Goal: Transaction & Acquisition: Book appointment/travel/reservation

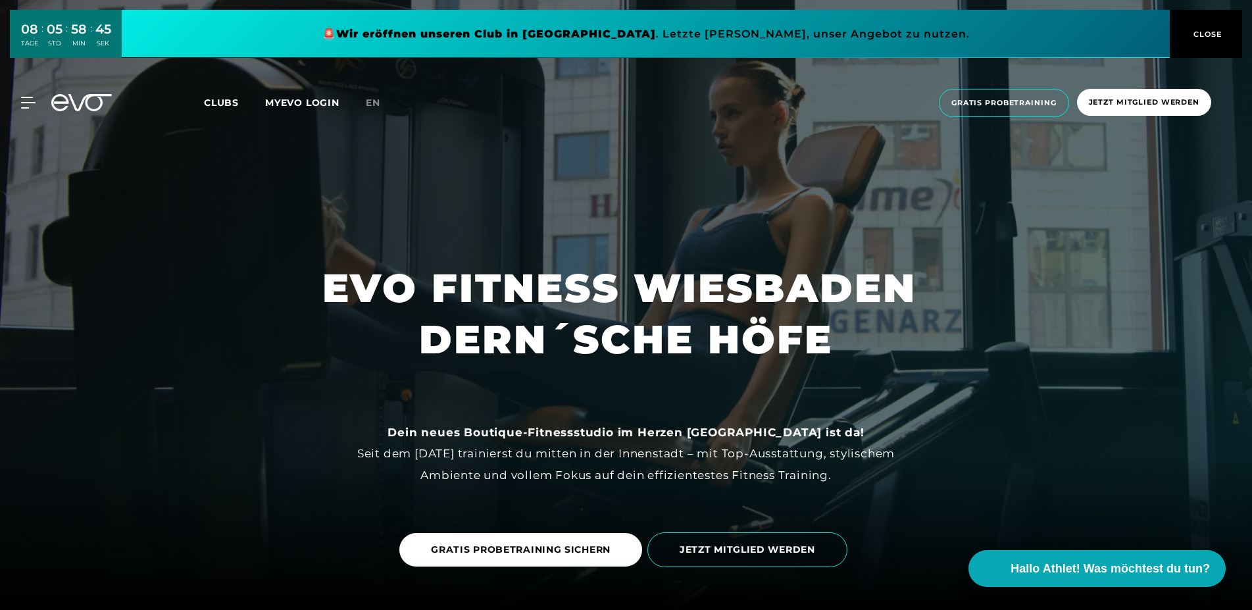
click at [1198, 29] on span "CLOSE" at bounding box center [1206, 34] width 32 height 12
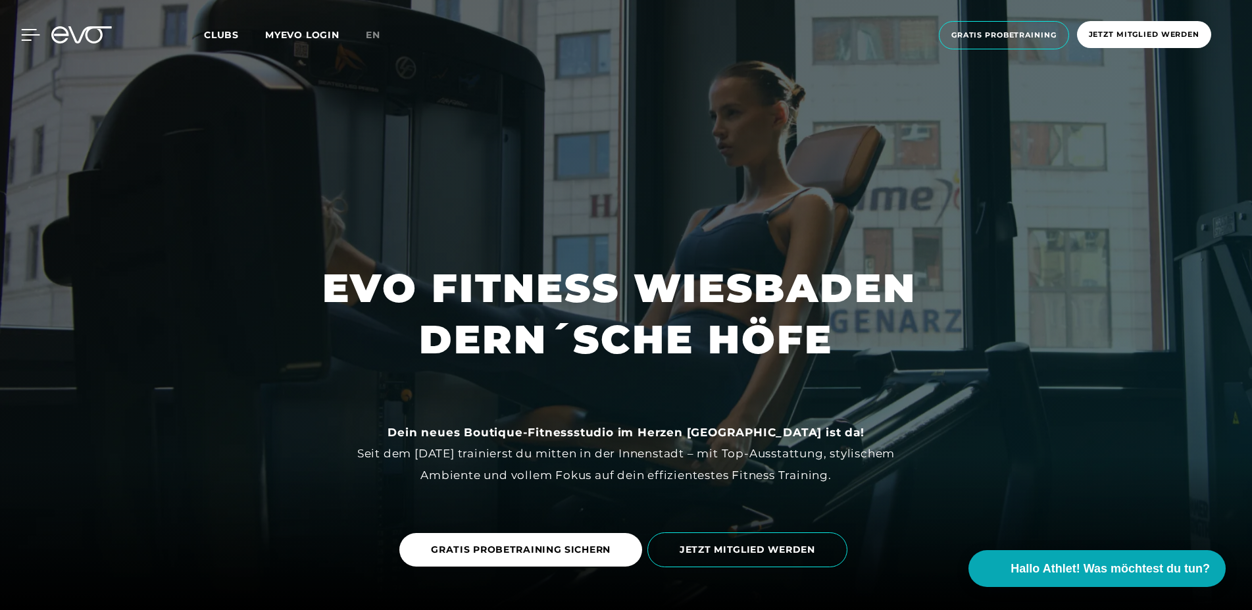
click at [32, 31] on icon at bounding box center [30, 35] width 19 height 12
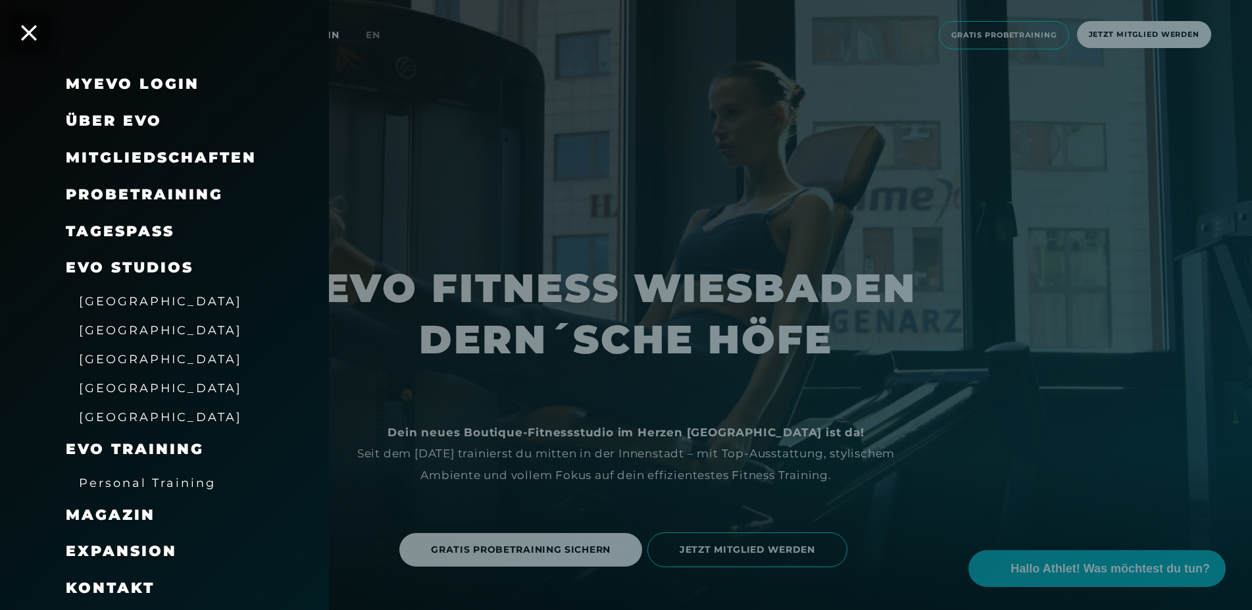
click at [128, 418] on span "[GEOGRAPHIC_DATA]" at bounding box center [160, 417] width 163 height 14
click at [141, 416] on span "[GEOGRAPHIC_DATA]" at bounding box center [160, 417] width 163 height 14
click at [107, 384] on span "[GEOGRAPHIC_DATA]" at bounding box center [160, 388] width 163 height 14
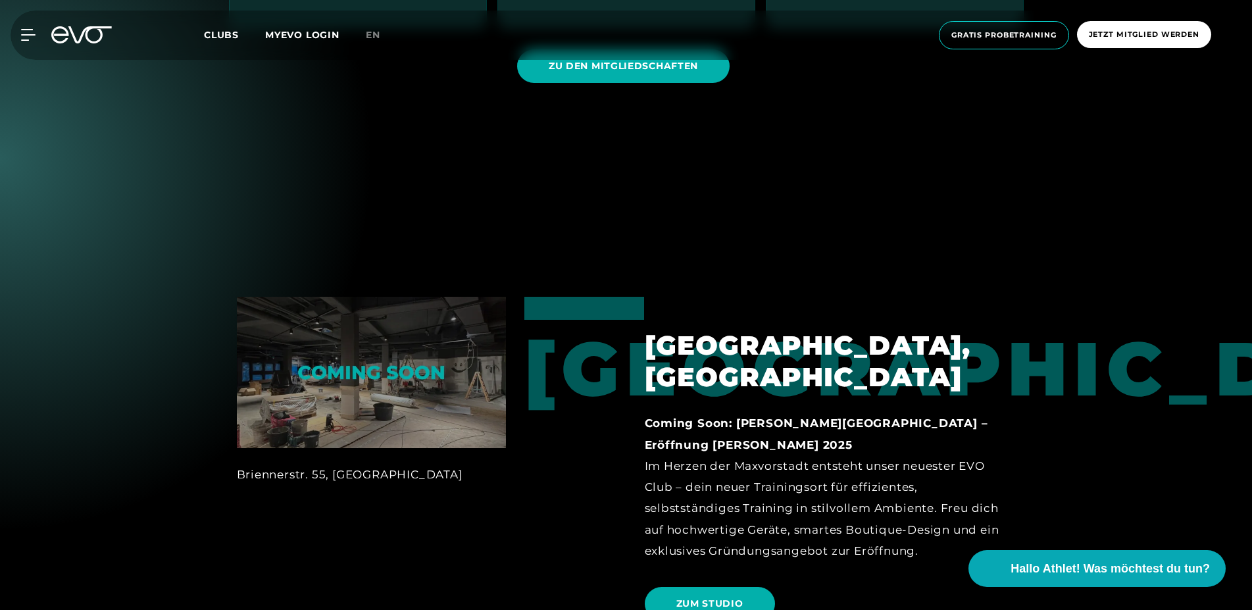
scroll to position [1455, 0]
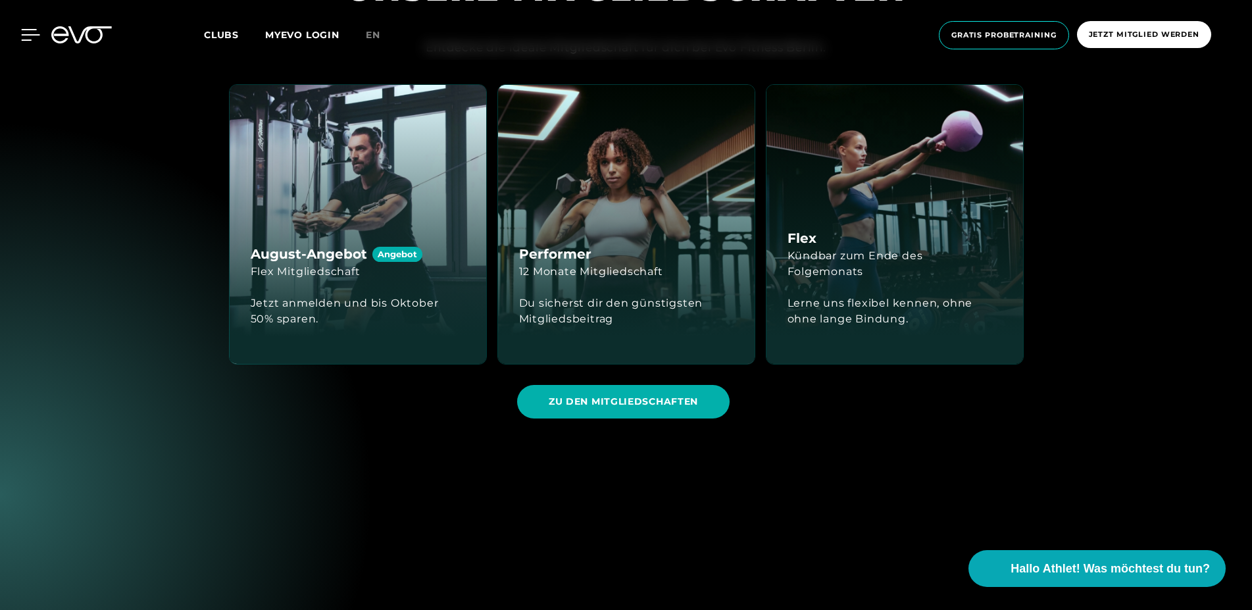
click at [34, 30] on icon at bounding box center [31, 35] width 18 height 11
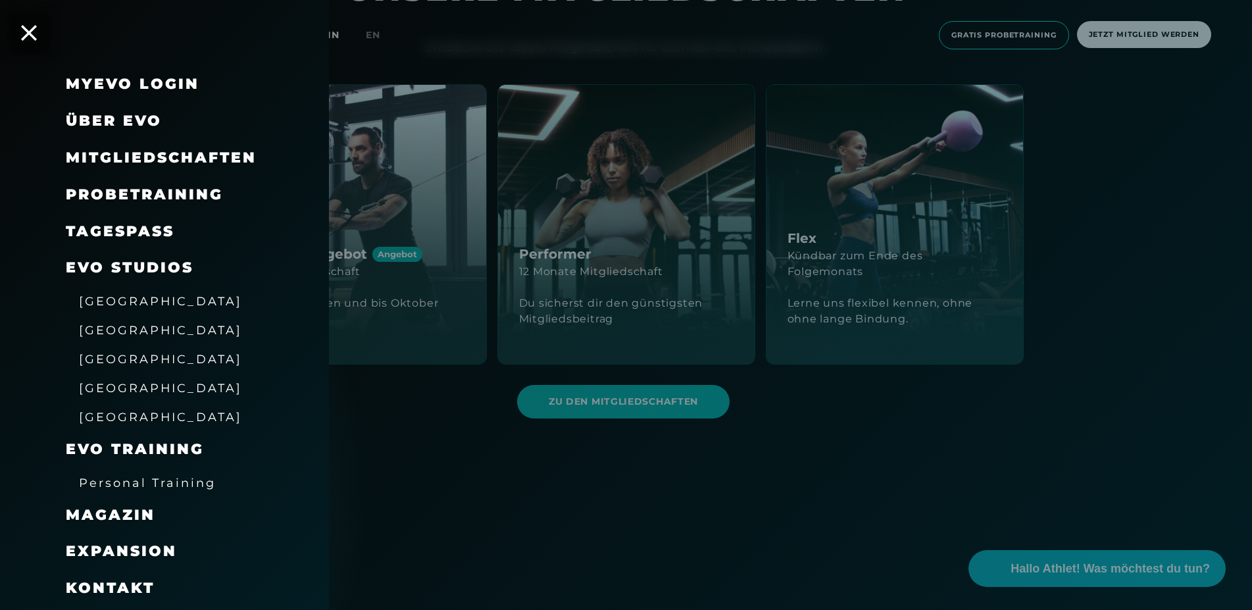
click at [109, 414] on span "[GEOGRAPHIC_DATA]" at bounding box center [160, 417] width 163 height 14
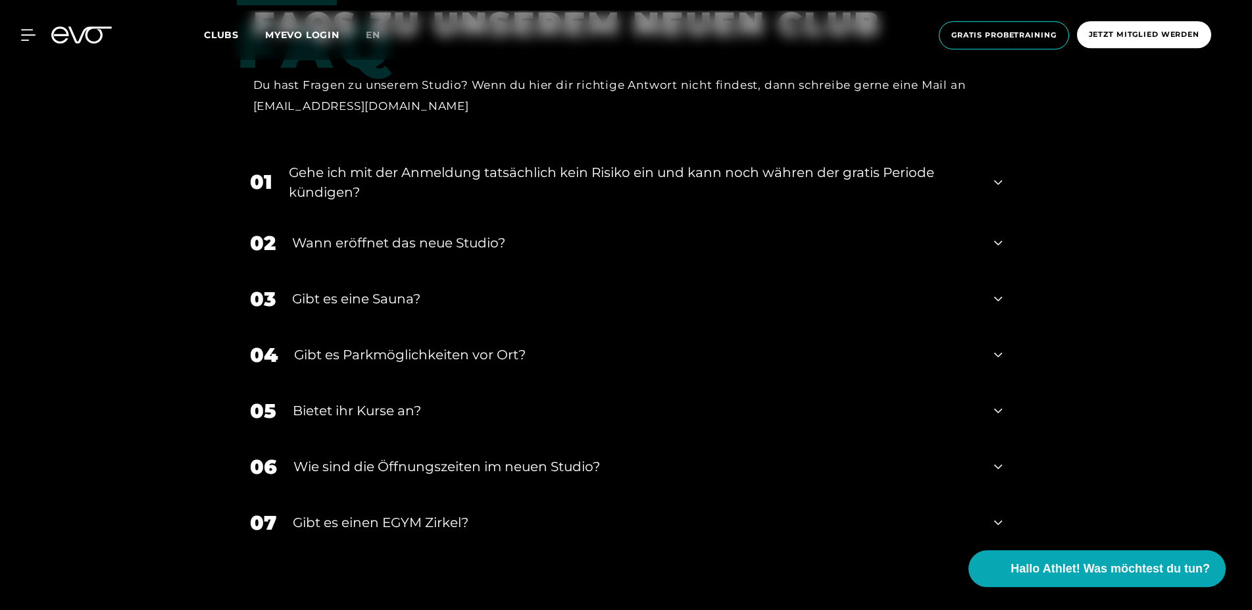
scroll to position [5435, 0]
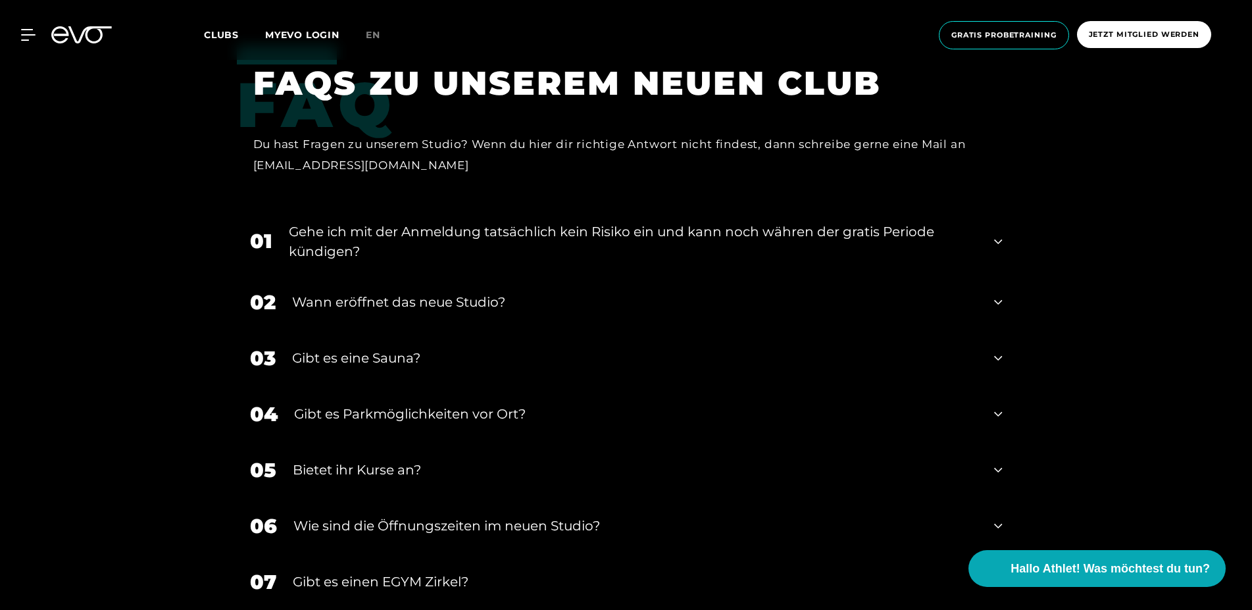
click at [486, 253] on div "Gehe ich mit der Anmeldung tatsächlich kein Risiko ein und kann noch währen der…" at bounding box center [633, 241] width 689 height 39
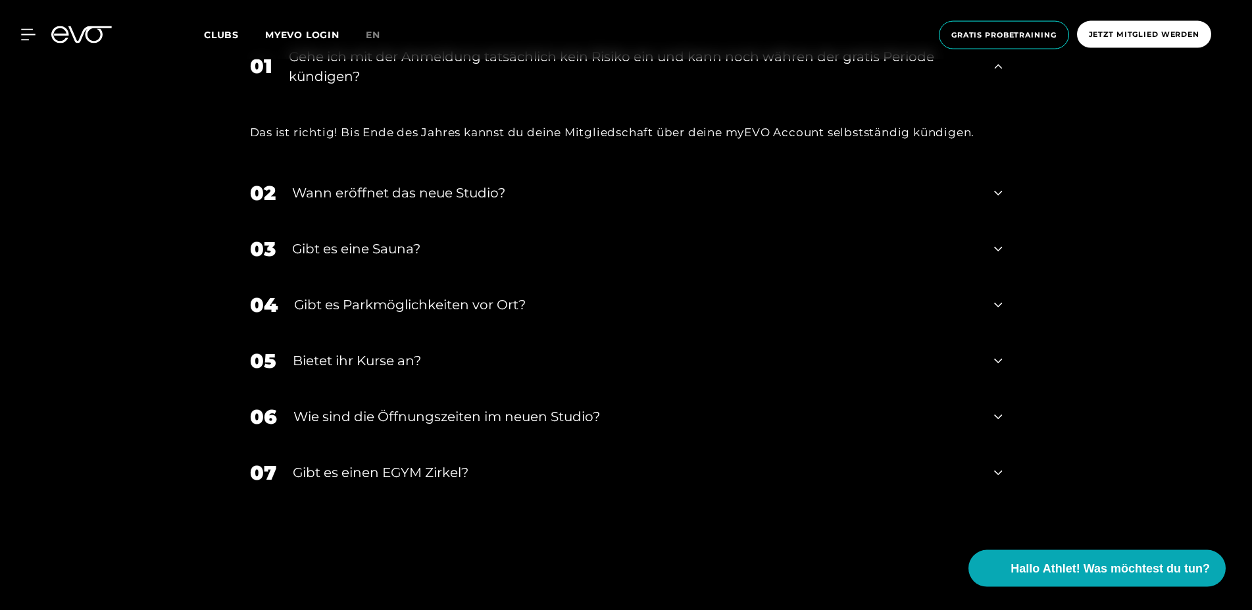
scroll to position [5637, 0]
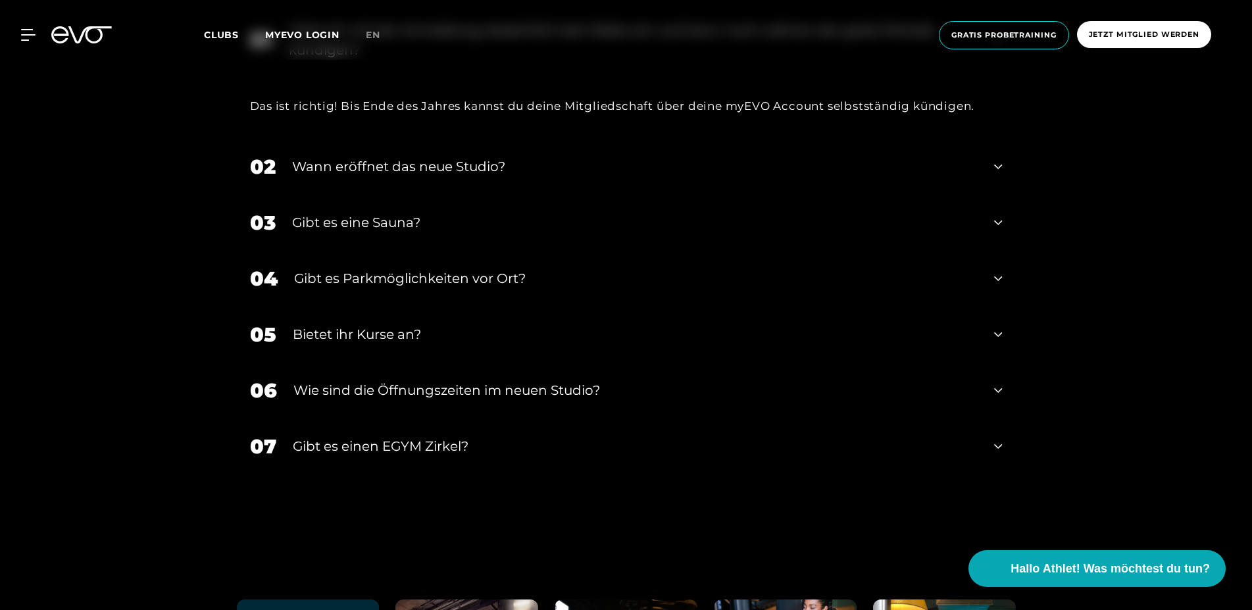
click at [505, 237] on div "03 Gibt es eine Sauna?" at bounding box center [626, 223] width 779 height 56
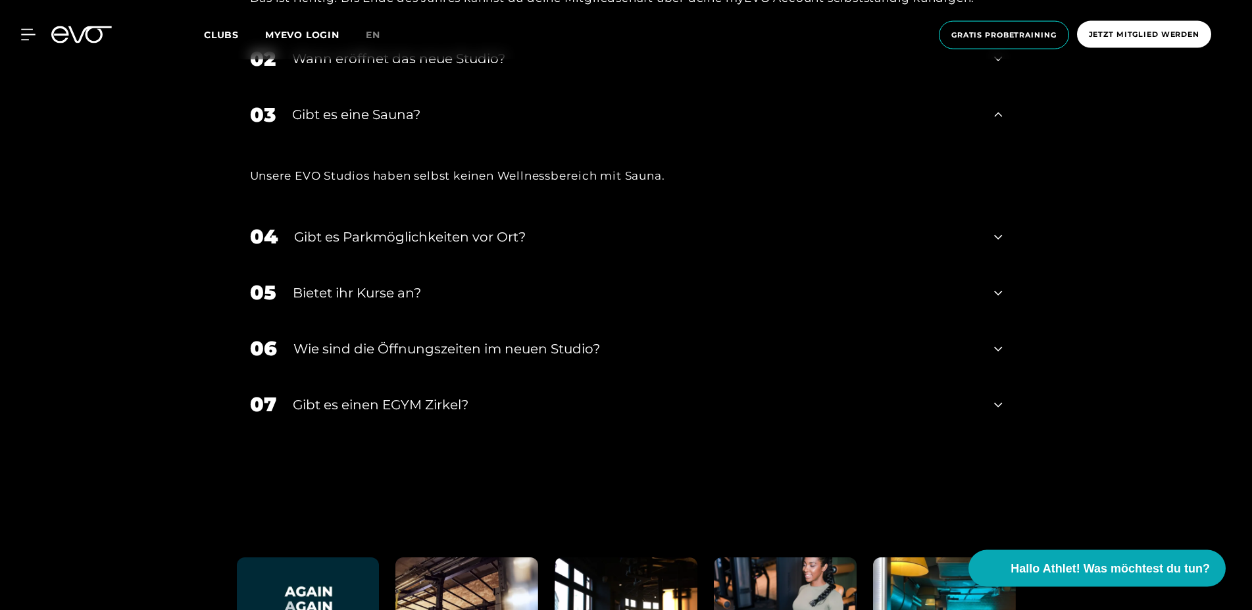
scroll to position [5771, 0]
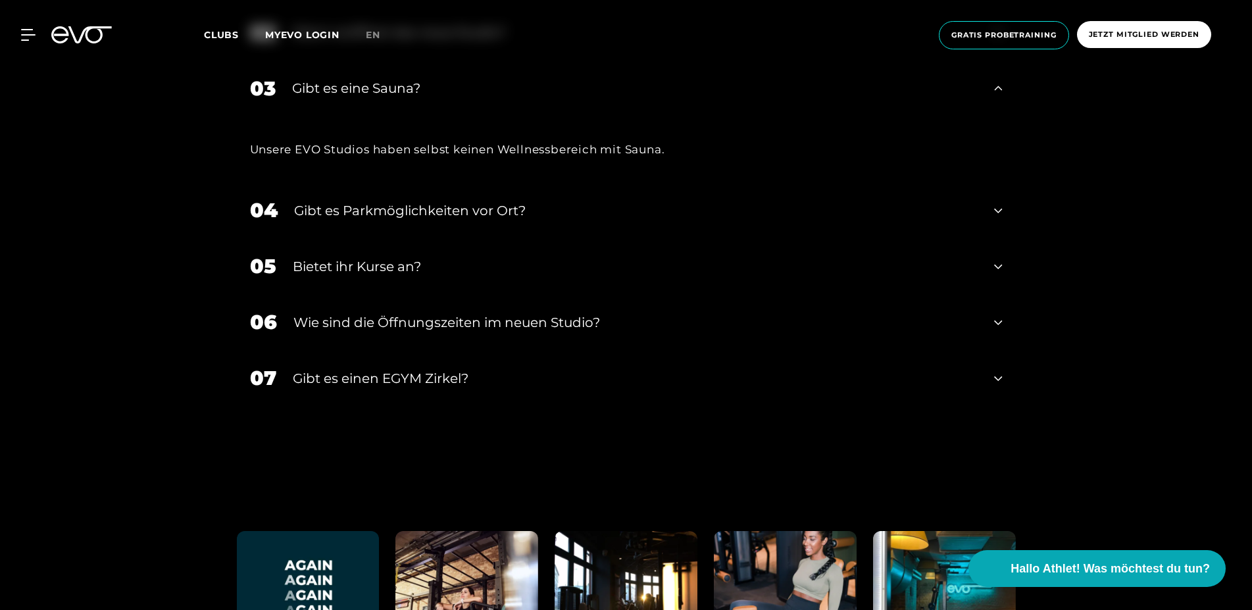
click at [426, 273] on div "Bietet ihr Kurse an?" at bounding box center [636, 267] width 686 height 20
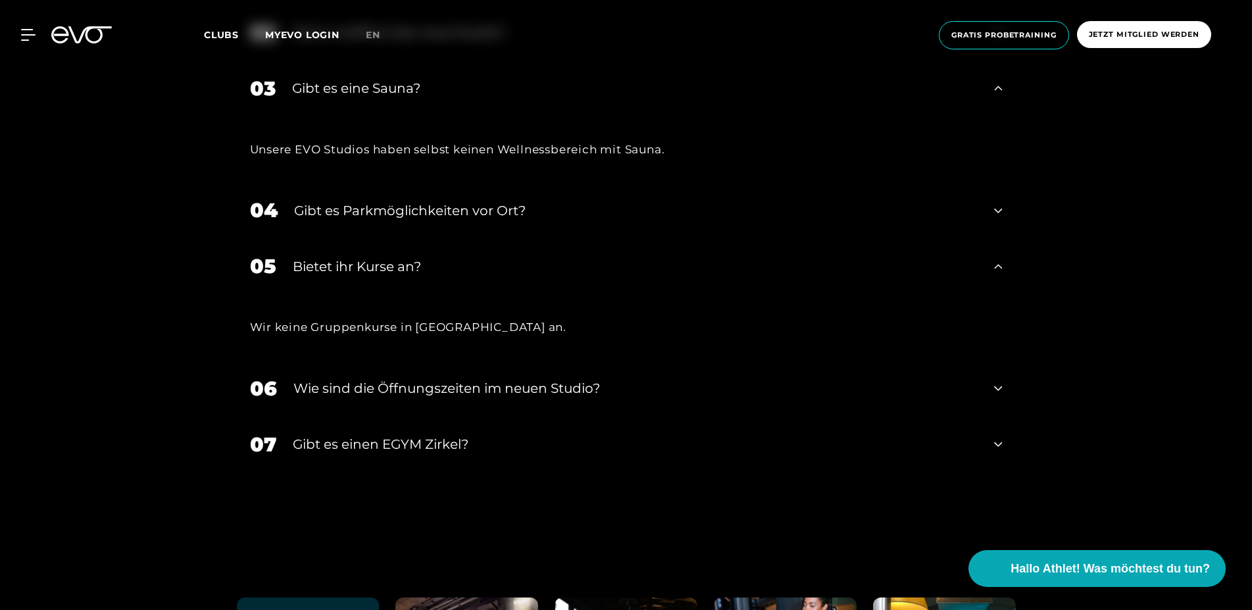
click at [414, 393] on div "​Wie sind die Öffnungszeiten im neuen Studio?" at bounding box center [635, 388] width 685 height 20
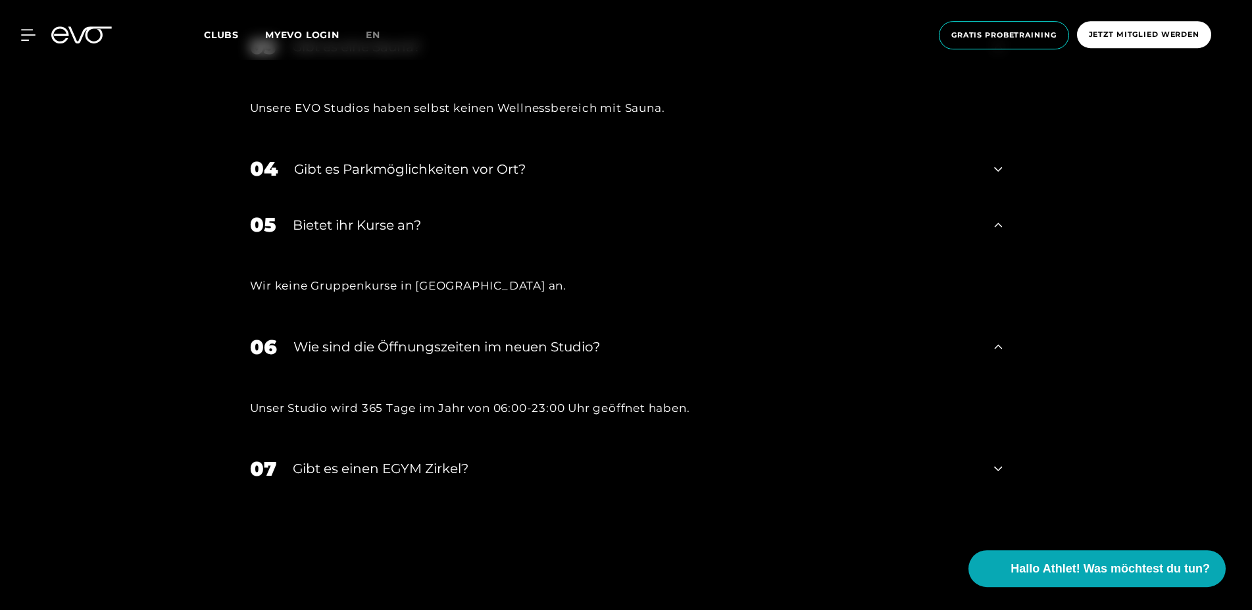
scroll to position [5838, 0]
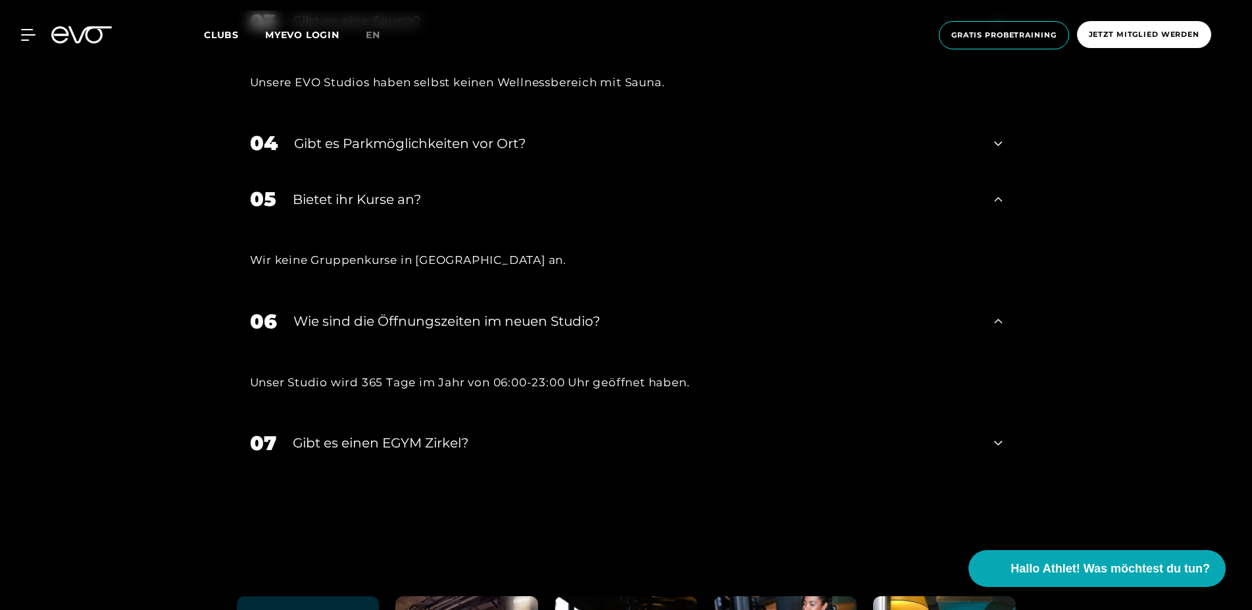
click at [425, 439] on div "Gibt es einen EGYM Zirkel?" at bounding box center [636, 443] width 686 height 20
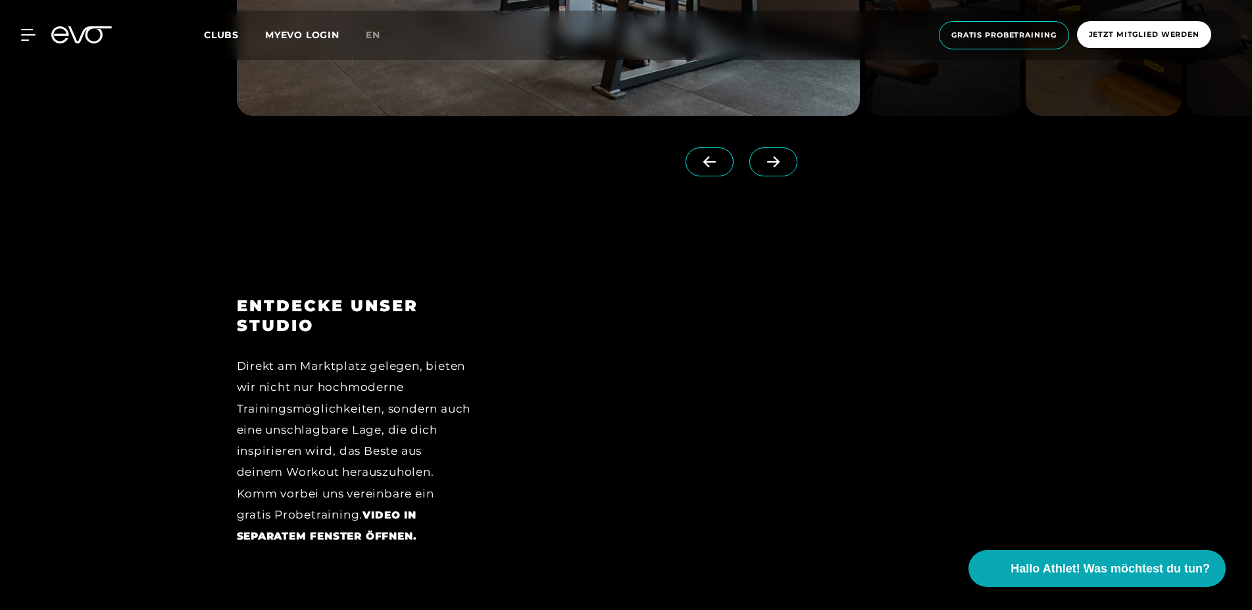
scroll to position [1530, 0]
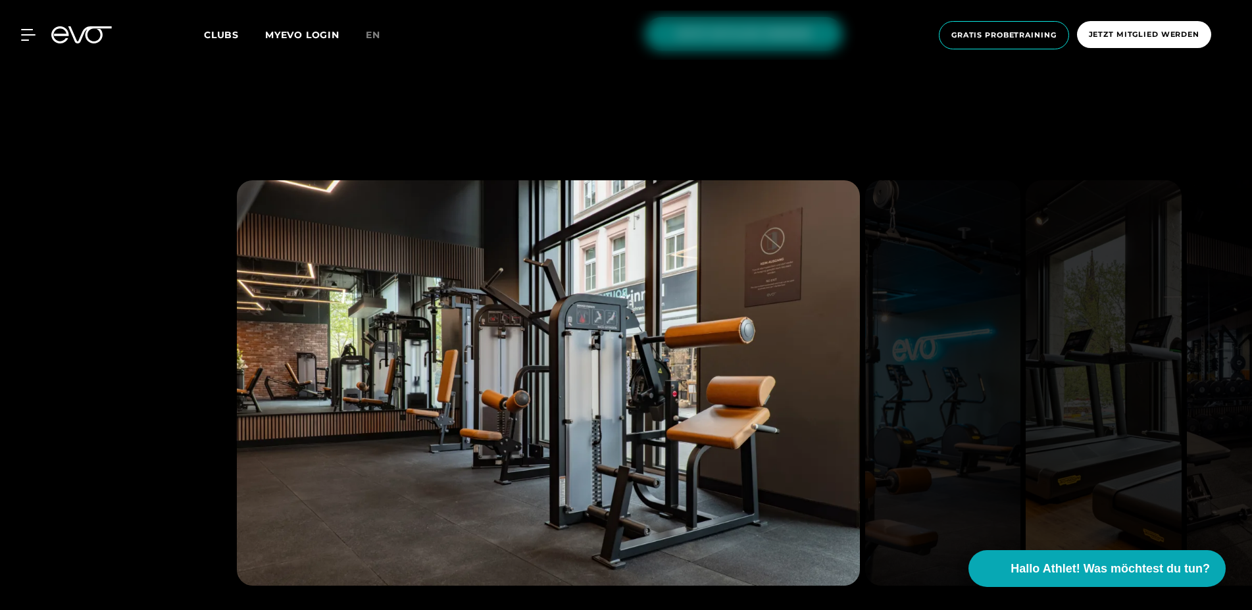
click at [38, 29] on div "MyEVO Login Über EVO Mitgliedschaften Probetraining TAGESPASS EVO Studios [GEOG…" at bounding box center [626, 35] width 1247 height 49
click at [30, 32] on icon at bounding box center [30, 35] width 19 height 12
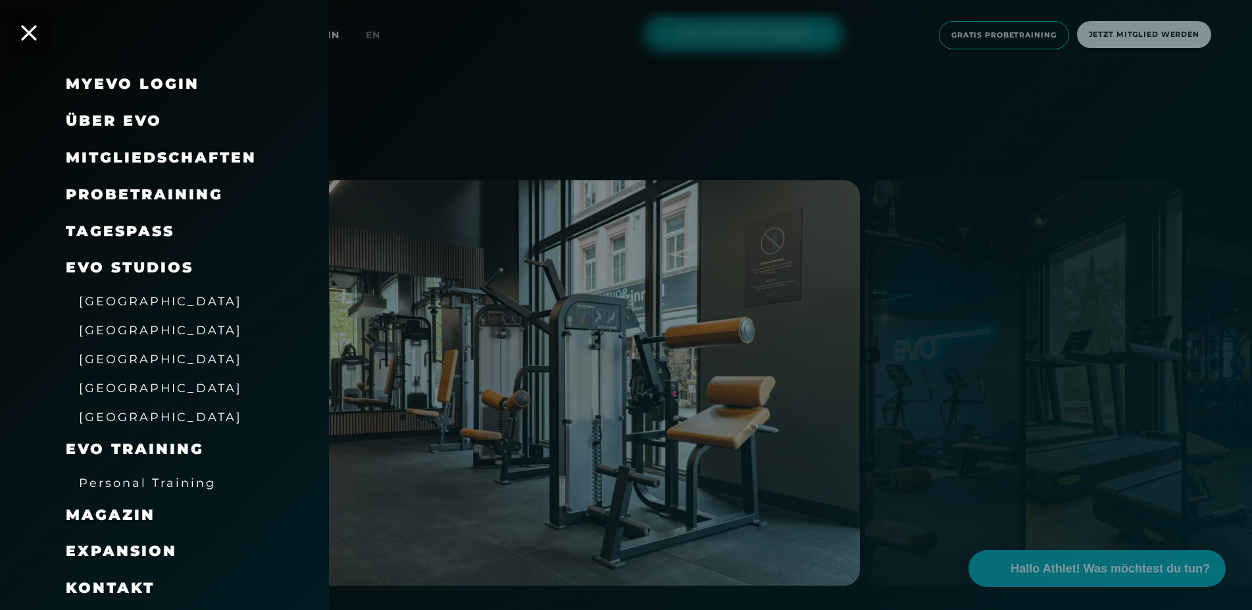
click at [139, 161] on span "Mitgliedschaften" at bounding box center [161, 158] width 191 height 18
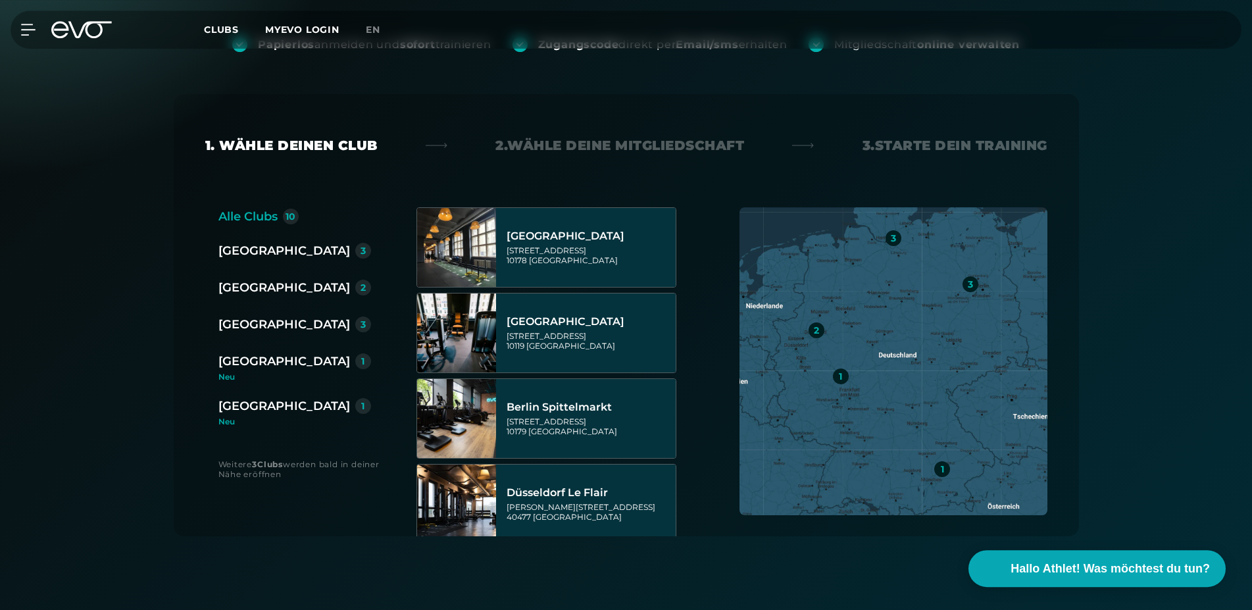
scroll to position [201, 0]
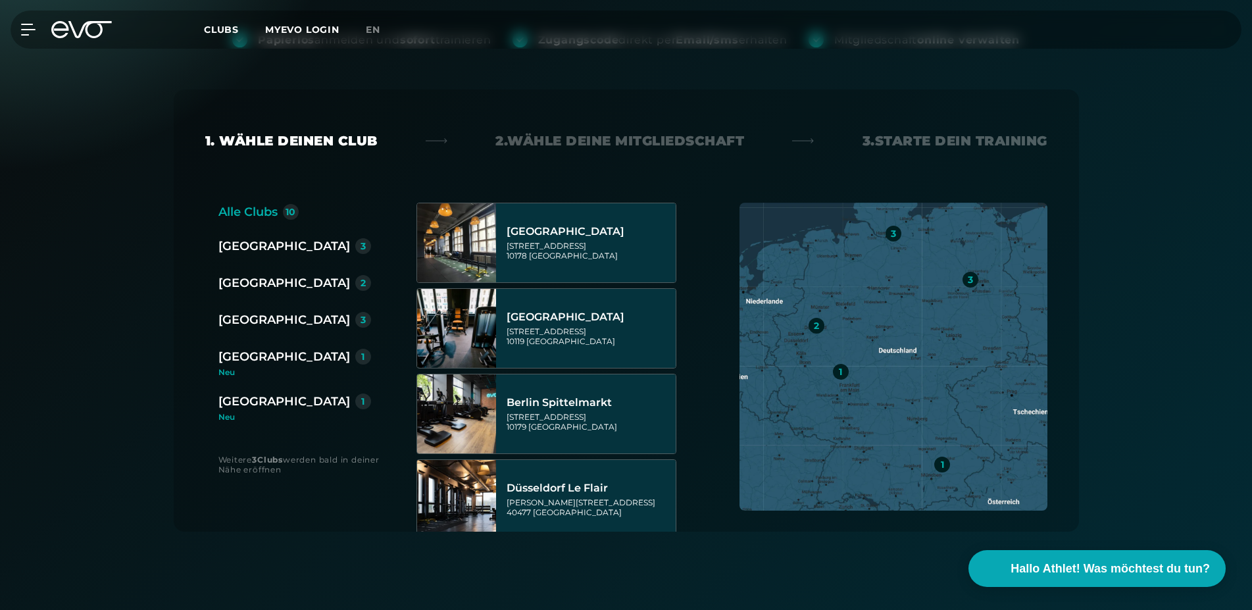
click at [278, 400] on div "[GEOGRAPHIC_DATA]" at bounding box center [284, 401] width 132 height 18
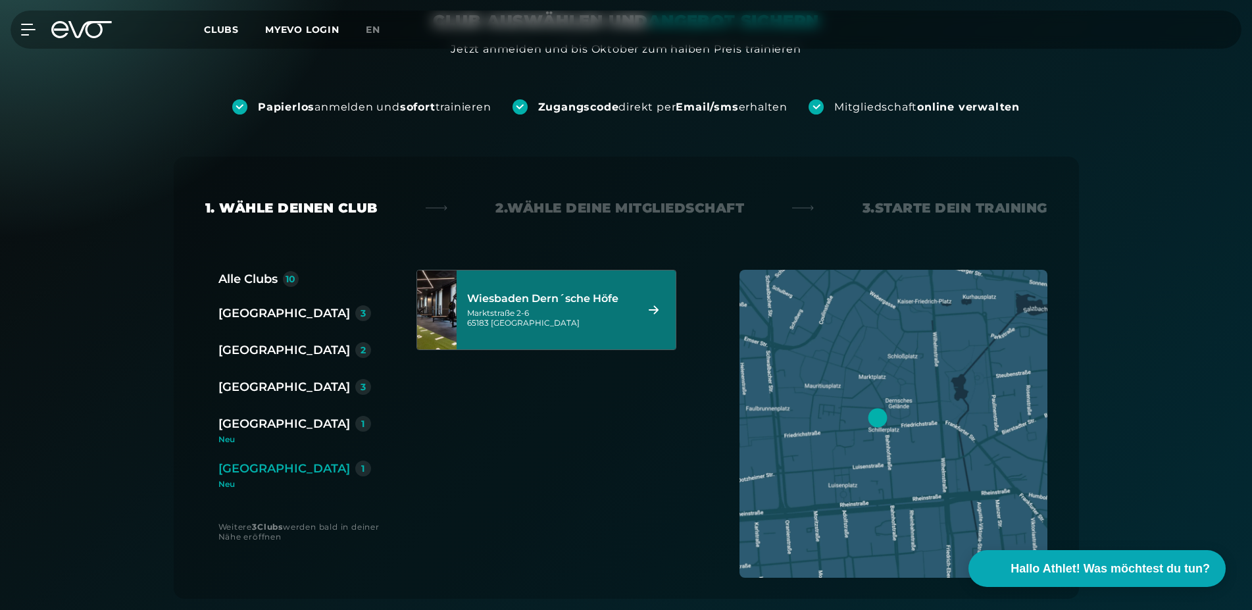
click at [571, 298] on div "Wiesbaden Dern´sche Höfe" at bounding box center [549, 298] width 165 height 13
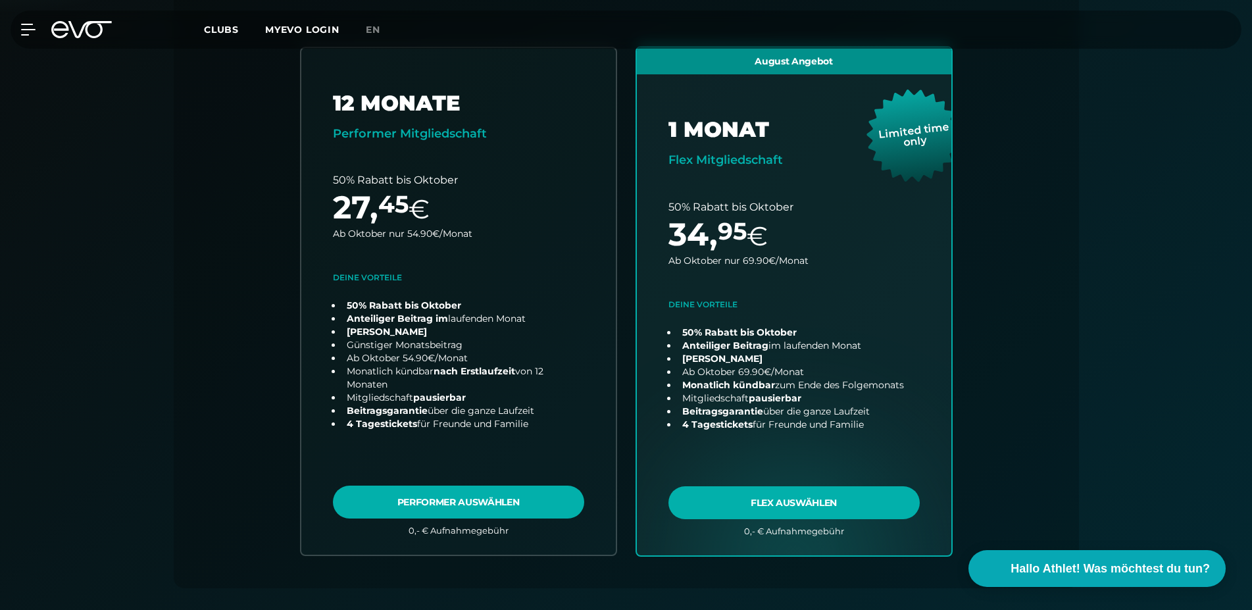
scroll to position [0, 0]
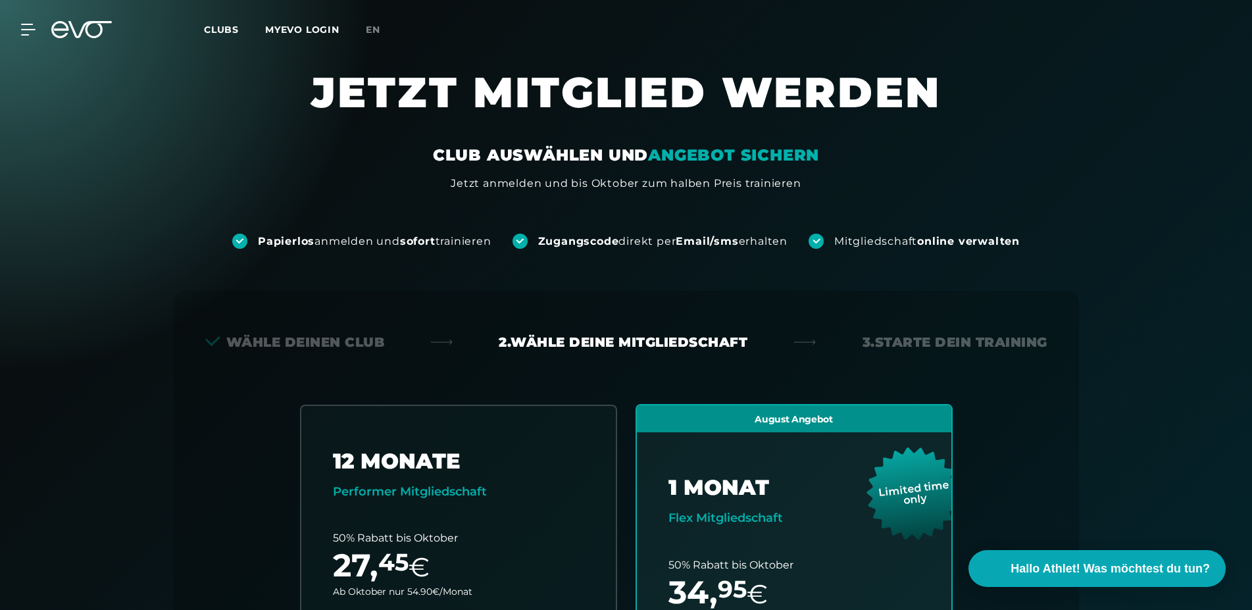
click at [45, 32] on div at bounding box center [81, 29] width 76 height 17
click at [32, 30] on icon at bounding box center [31, 29] width 18 height 11
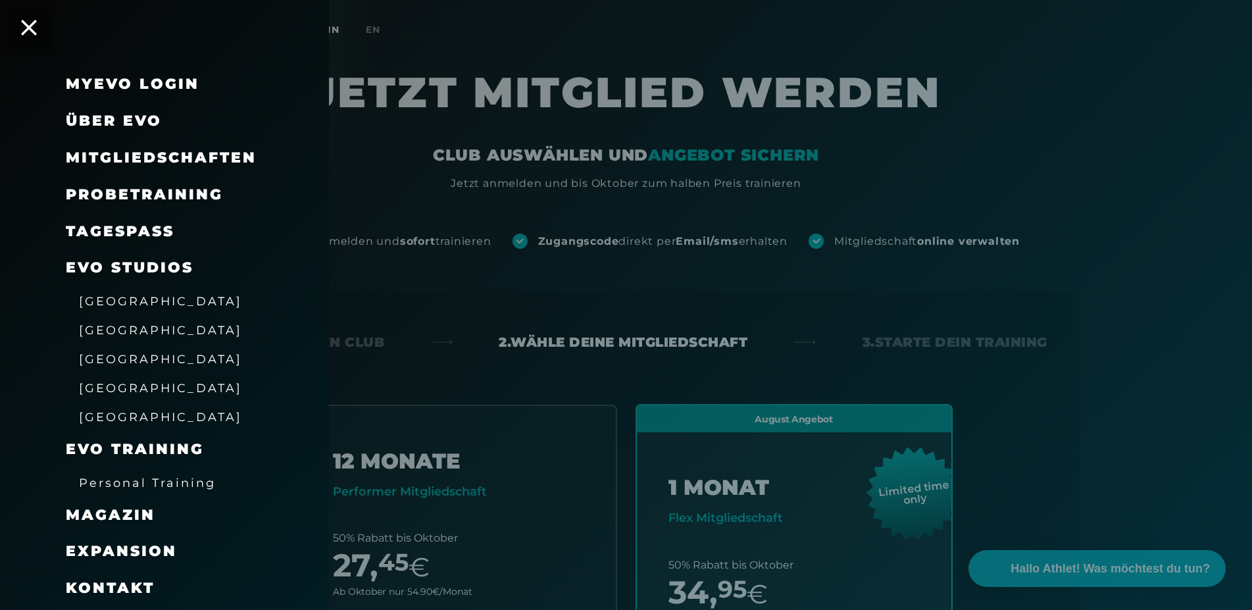
scroll to position [34, 0]
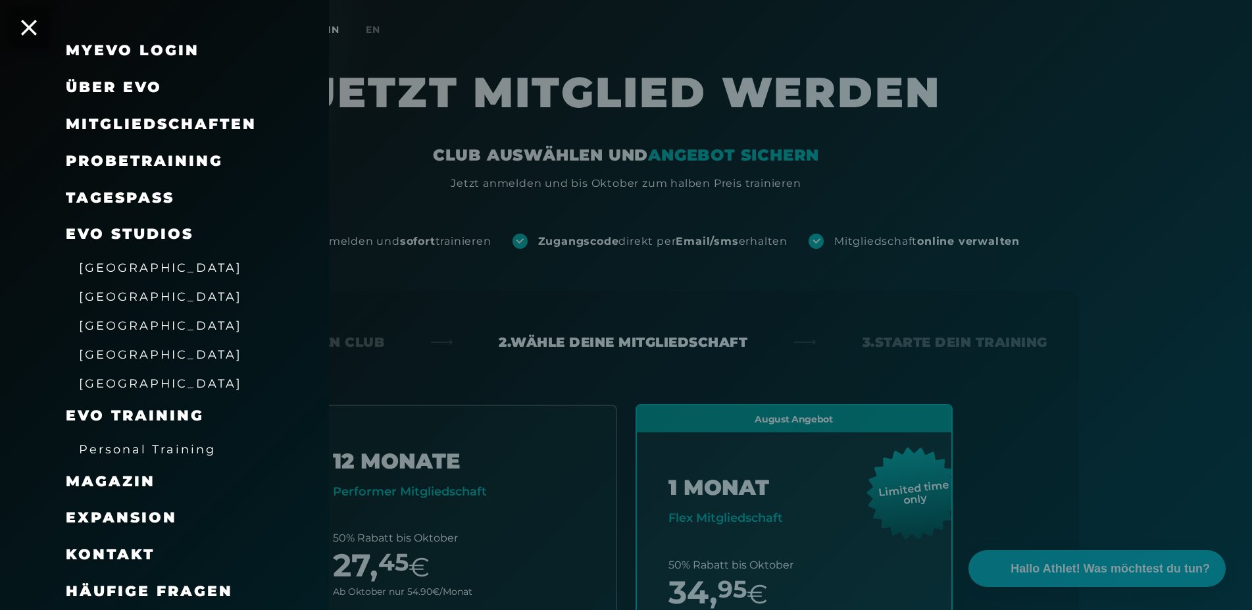
click at [183, 155] on span "Probetraining" at bounding box center [144, 161] width 157 height 18
